Goal: Task Accomplishment & Management: Use online tool/utility

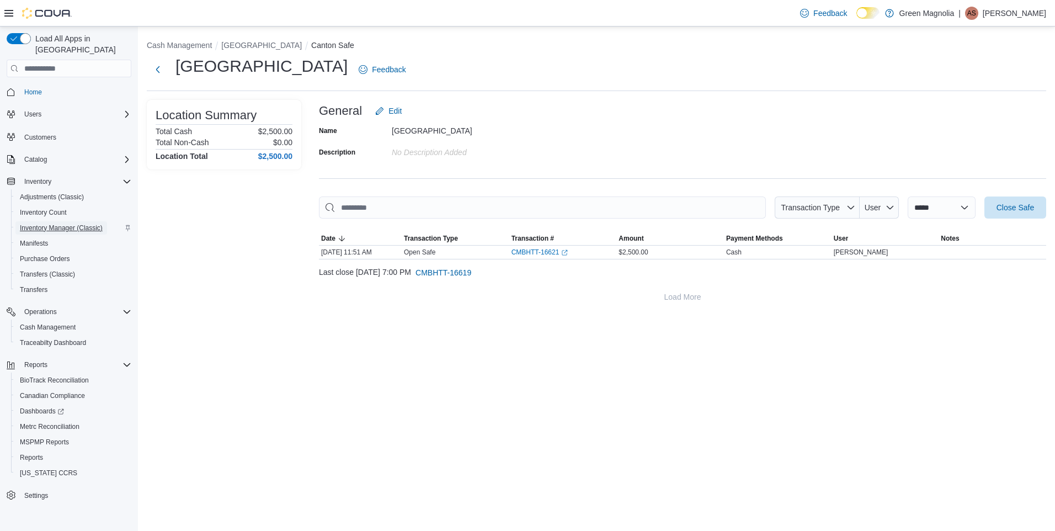
click at [44, 223] on span "Inventory Manager (Classic)" at bounding box center [61, 227] width 83 height 9
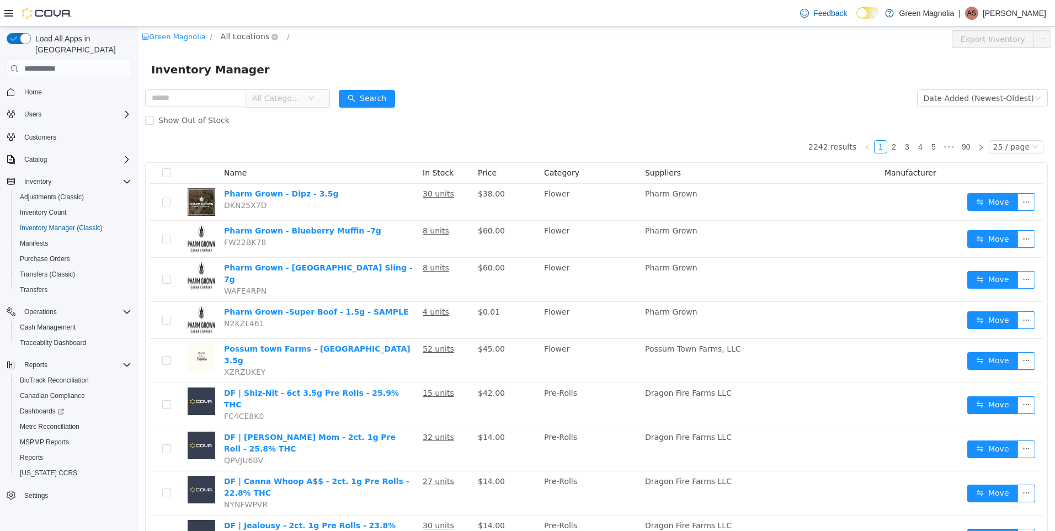
click at [233, 37] on span "All Locations" at bounding box center [245, 36] width 49 height 12
click at [251, 94] on span "[GEOGRAPHIC_DATA]" at bounding box center [282, 96] width 81 height 9
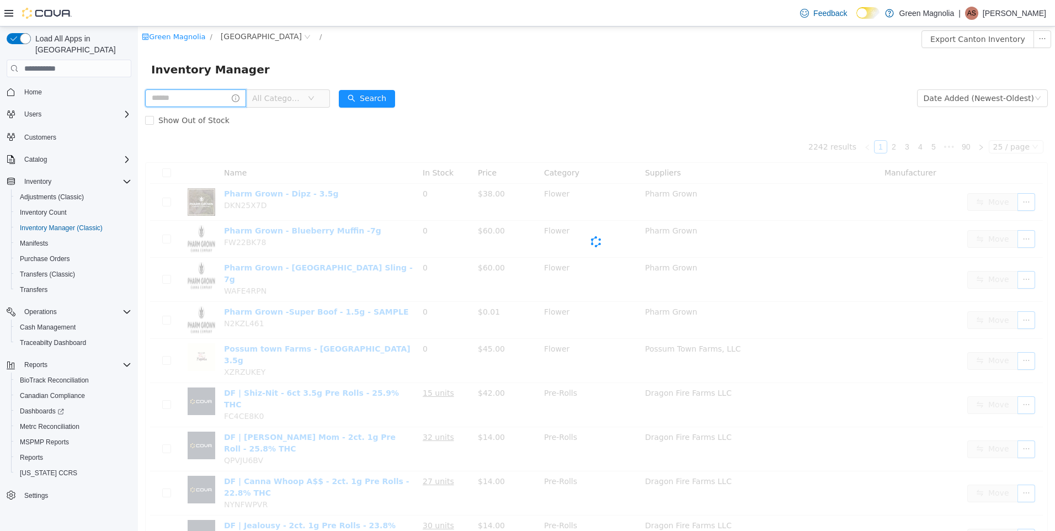
click at [188, 90] on input "text" at bounding box center [195, 98] width 101 height 18
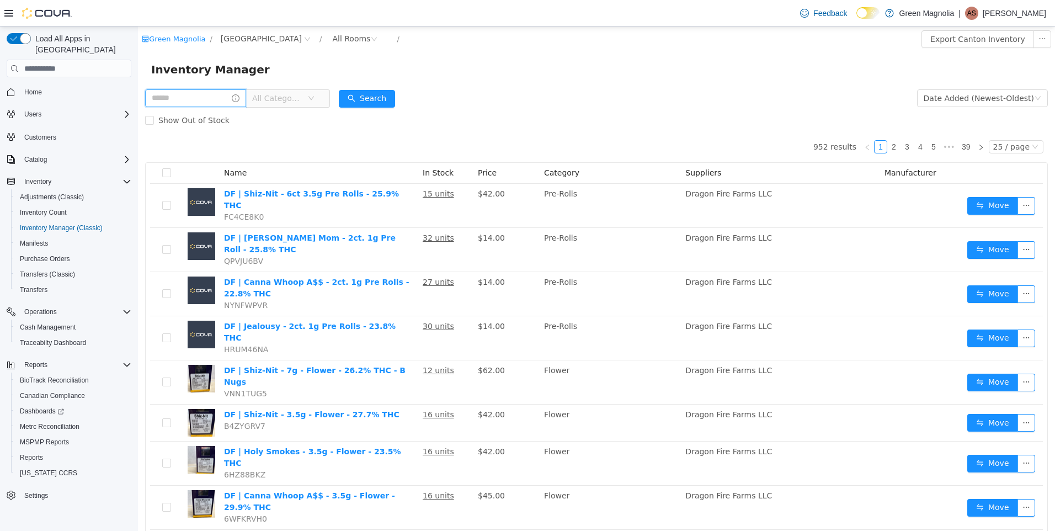
click at [185, 99] on input "text" at bounding box center [195, 98] width 101 height 18
type input "*******"
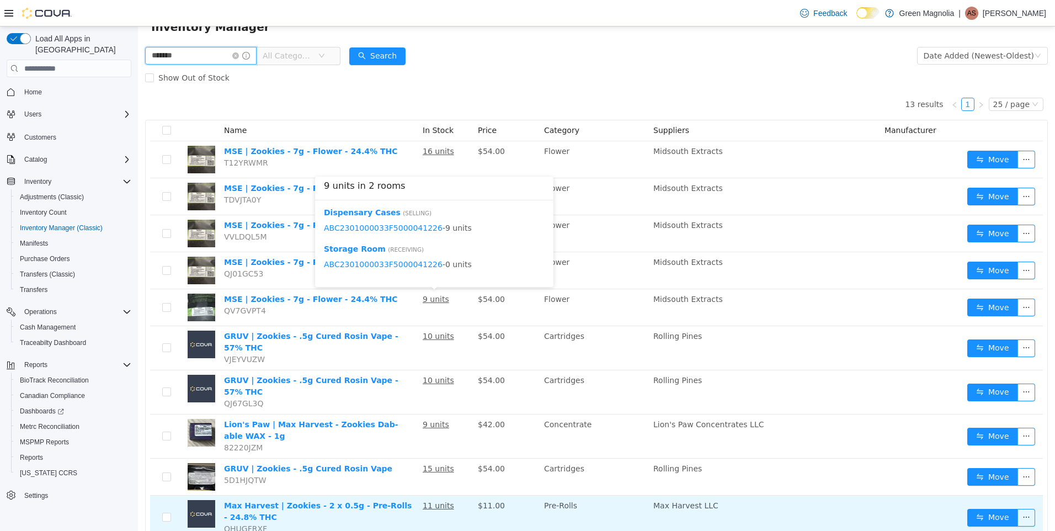
scroll to position [194, 0]
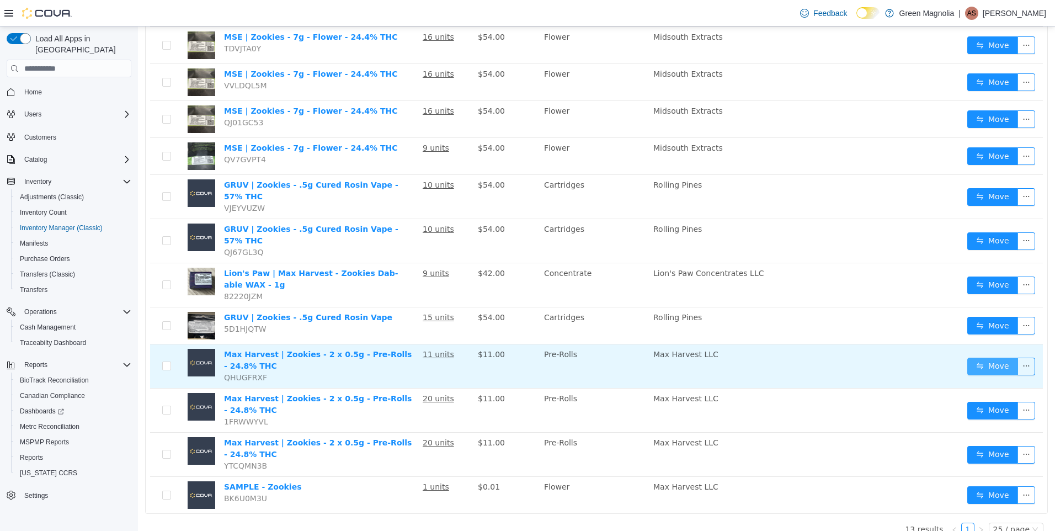
click at [990, 358] on button "Move" at bounding box center [992, 367] width 51 height 18
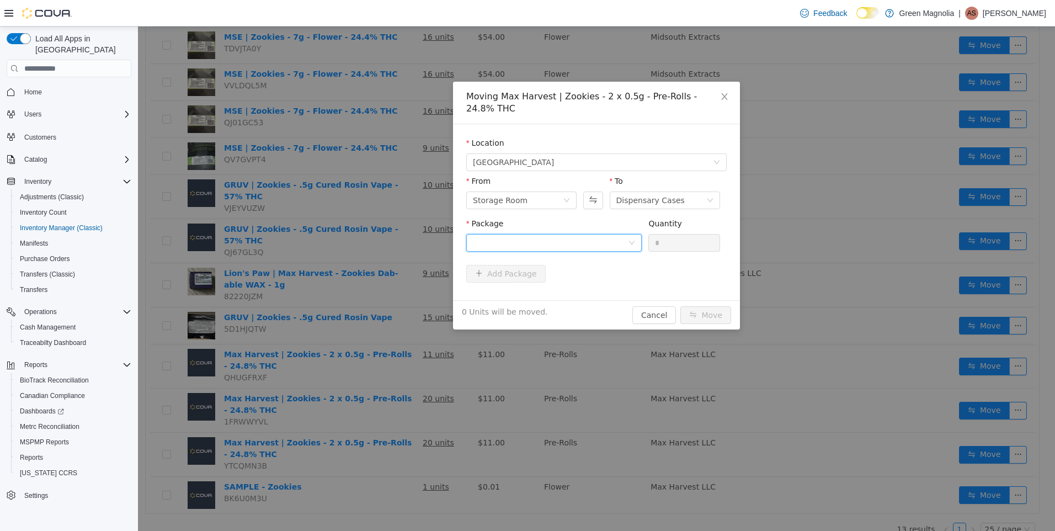
click at [539, 236] on div at bounding box center [550, 242] width 155 height 17
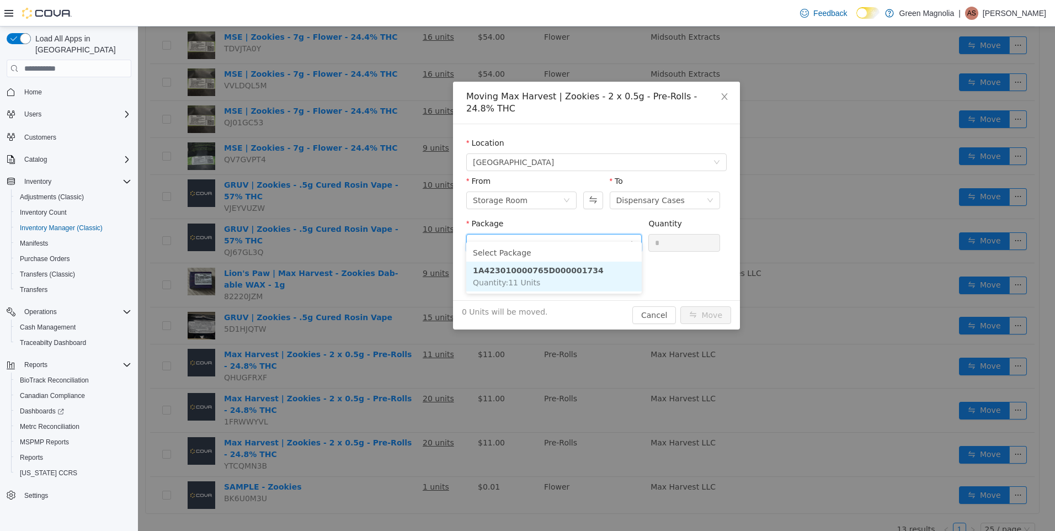
click at [546, 279] on li "1A423010000765D000001734 Quantity : 11 Units" at bounding box center [553, 277] width 175 height 30
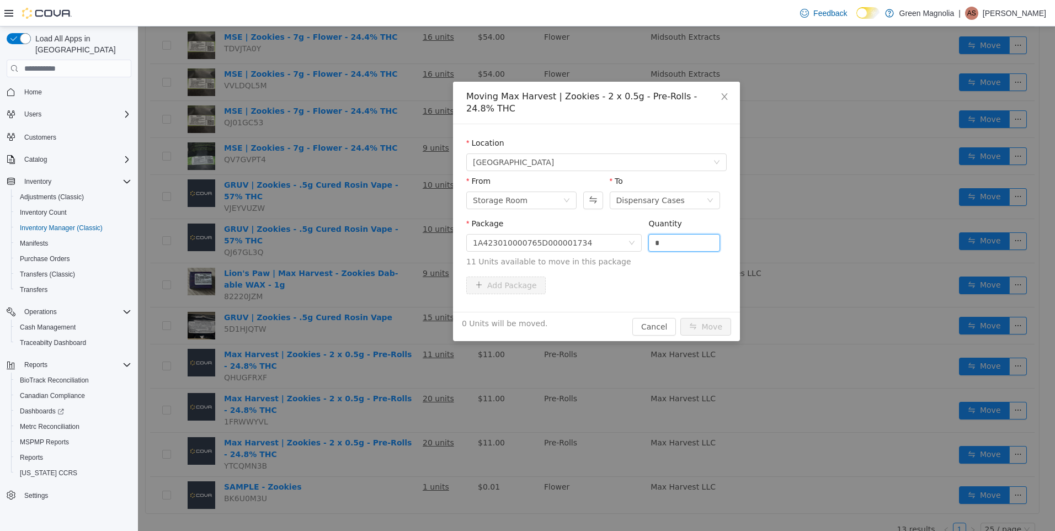
drag, startPoint x: 665, startPoint y: 228, endPoint x: 647, endPoint y: 226, distance: 18.3
click at [647, 227] on div "Package 1A423010000765D000001734 Quantity * 11 Units available to move in this …" at bounding box center [596, 243] width 260 height 50
type input "*"
click at [715, 318] on button "Move" at bounding box center [705, 327] width 51 height 18
